Goal: Task Accomplishment & Management: Manage account settings

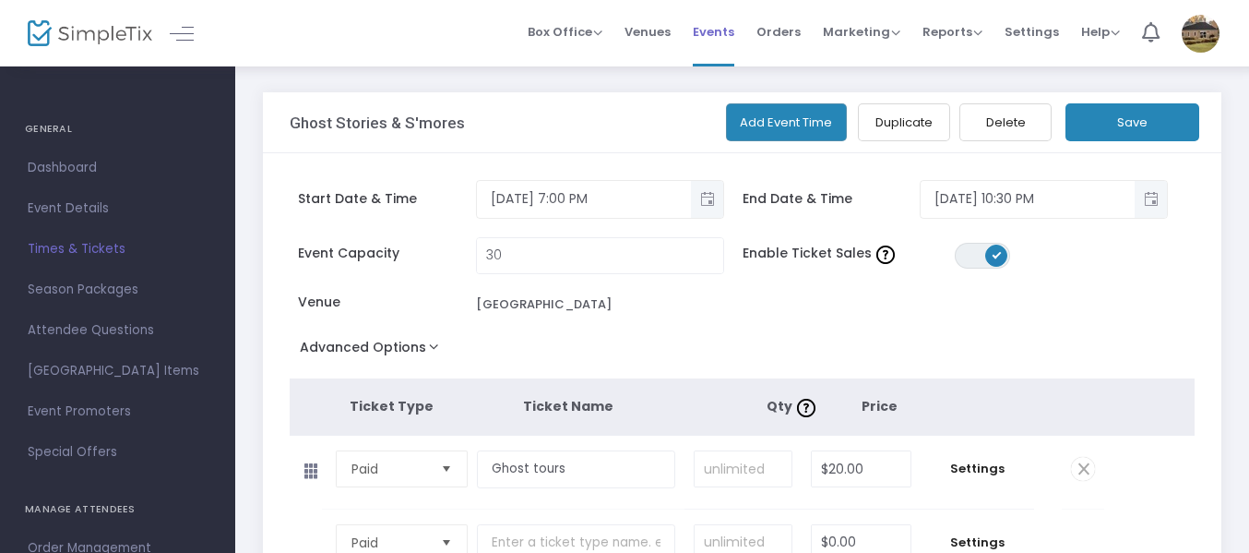
click at [719, 27] on span "Events" at bounding box center [714, 31] width 42 height 47
